Goal: Transaction & Acquisition: Subscribe to service/newsletter

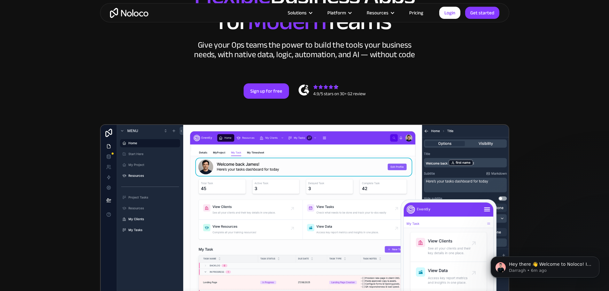
scroll to position [64, 0]
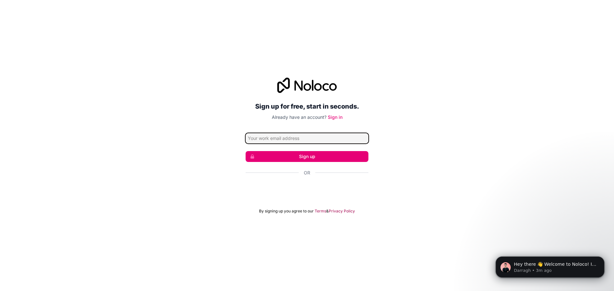
click at [286, 139] on input "Email address" at bounding box center [306, 138] width 123 height 10
type input "paankrubclub@hotmail.com"
click at [297, 157] on button "Sign up" at bounding box center [306, 156] width 123 height 11
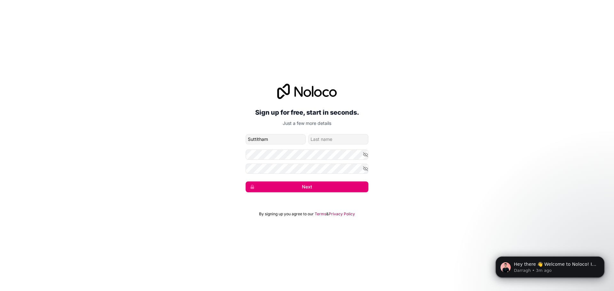
type input "Suttitham"
type input "Jampatong"
click at [364, 154] on icon "button" at bounding box center [365, 154] width 4 height 3
click at [290, 188] on button "Next" at bounding box center [306, 187] width 123 height 11
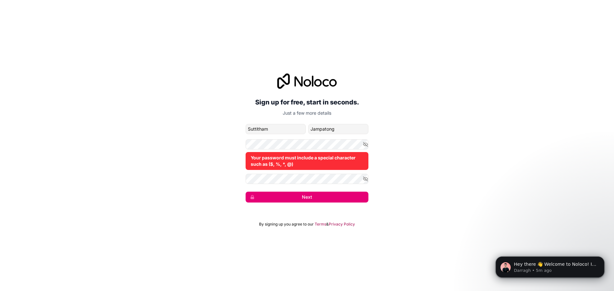
click at [318, 201] on button "Next" at bounding box center [306, 197] width 123 height 11
click at [322, 198] on button "Next" at bounding box center [306, 197] width 123 height 11
click at [366, 146] on icon "button" at bounding box center [365, 145] width 6 height 6
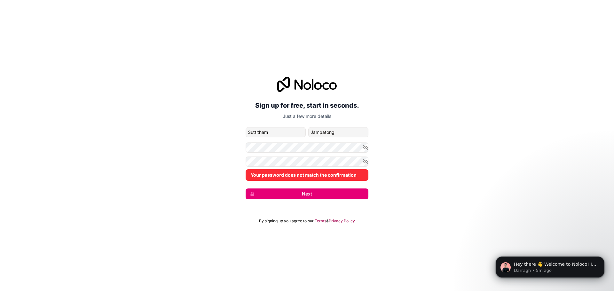
drag, startPoint x: 442, startPoint y: 181, endPoint x: 337, endPoint y: 167, distance: 105.7
click at [431, 180] on div "Sign up for free, start in seconds. Just a few more details paankrubclub@hotmai…" at bounding box center [307, 138] width 614 height 141
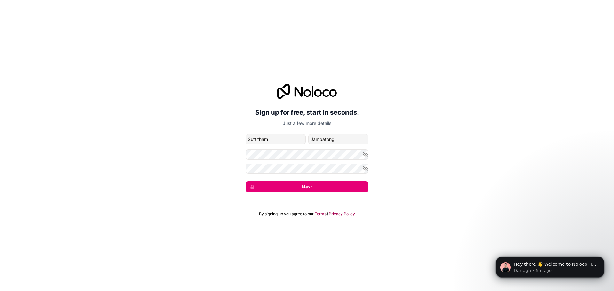
click at [302, 185] on button "Next" at bounding box center [306, 187] width 123 height 11
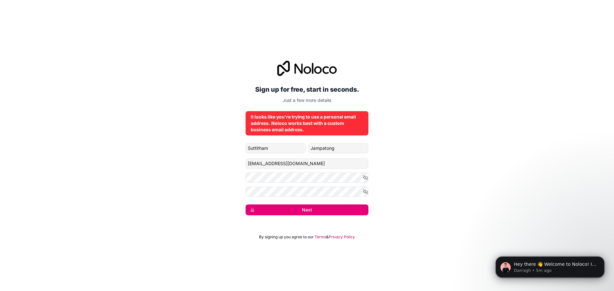
drag, startPoint x: 319, startPoint y: 213, endPoint x: 355, endPoint y: 237, distance: 43.5
click at [319, 213] on button "Next" at bounding box center [306, 210] width 123 height 11
drag, startPoint x: 288, startPoint y: 165, endPoint x: 281, endPoint y: 165, distance: 6.4
click at [281, 165] on input "paankrubclub@hotmail.com" at bounding box center [306, 164] width 123 height 10
type input "paankrubclub@gmail.com"
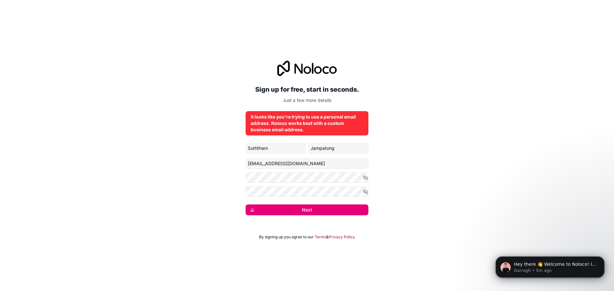
click at [314, 213] on button "Next" at bounding box center [306, 210] width 123 height 11
